Goal: Information Seeking & Learning: Check status

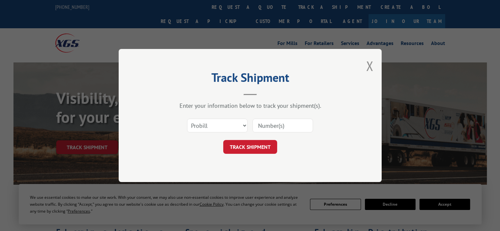
click at [267, 130] on input at bounding box center [282, 126] width 60 height 14
paste input "17623813"
type input "17623813"
click at [251, 141] on button "TRACK SHIPMENT" at bounding box center [250, 147] width 54 height 14
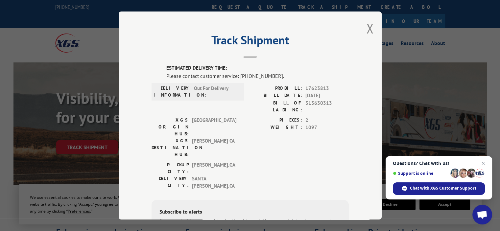
click at [260, 161] on div "[GEOGRAPHIC_DATA]: [GEOGRAPHIC_DATA] , [GEOGRAPHIC_DATA] DELIVERY CITY: [GEOGRA…" at bounding box center [249, 177] width 197 height 32
click at [368, 30] on button "Close modal" at bounding box center [369, 28] width 7 height 17
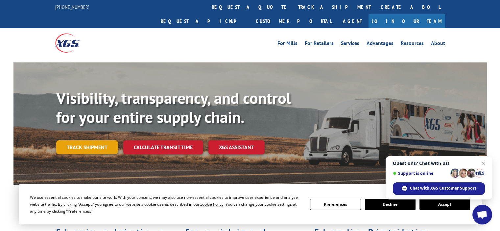
click at [102, 140] on link "Track shipment" at bounding box center [87, 147] width 62 height 14
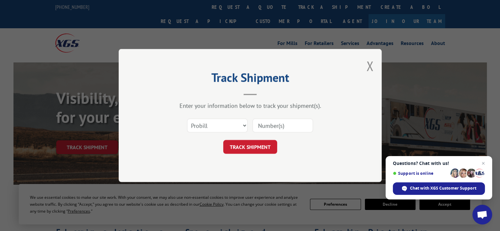
drag, startPoint x: 273, startPoint y: 124, endPoint x: 270, endPoint y: 131, distance: 7.5
click at [273, 124] on input at bounding box center [282, 126] width 60 height 14
paste input "17664092"
type input "17664092"
click at [253, 147] on button "TRACK SHIPMENT" at bounding box center [250, 147] width 54 height 14
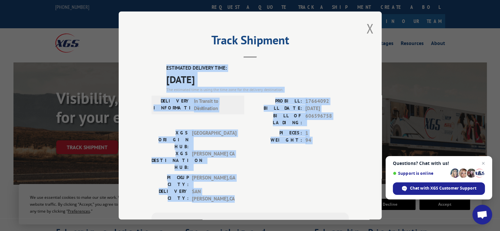
drag, startPoint x: 242, startPoint y: 161, endPoint x: 210, endPoint y: 83, distance: 84.7
click at [130, 60] on div "Track Shipment ESTIMATED DELIVERY TIME: [DATE] The estimated time is using the …" at bounding box center [250, 115] width 263 height 208
copy div "ESTIMATED DELIVERY TIME: [DATE] The estimated time is using the time zone for t…"
click at [226, 188] on span "[GEOGRAPHIC_DATA] , [GEOGRAPHIC_DATA]" at bounding box center [214, 195] width 44 height 15
